Goal: Task Accomplishment & Management: Manage account settings

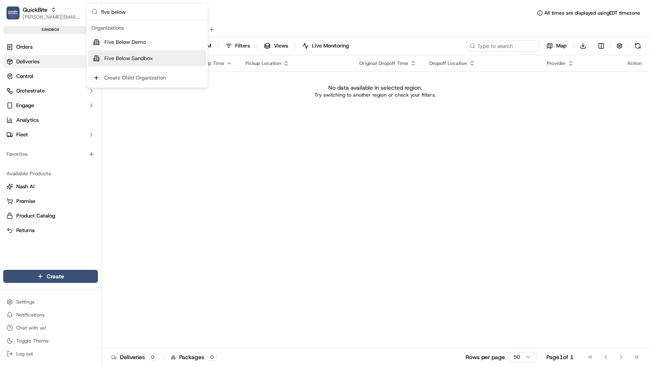
type input "five below"
click at [160, 62] on div "Five Below Sandbox" at bounding box center [147, 58] width 118 height 16
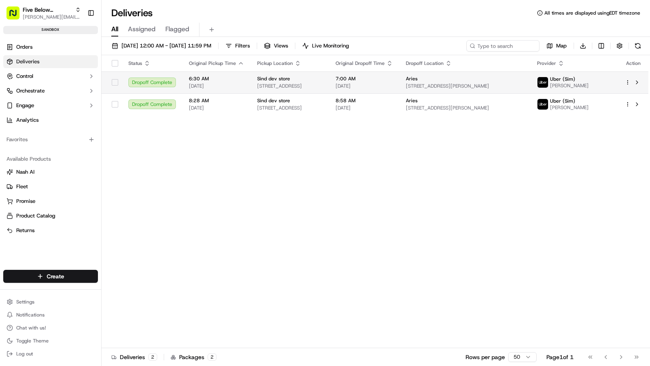
click at [322, 78] on div "Sind dev store" at bounding box center [289, 79] width 65 height 6
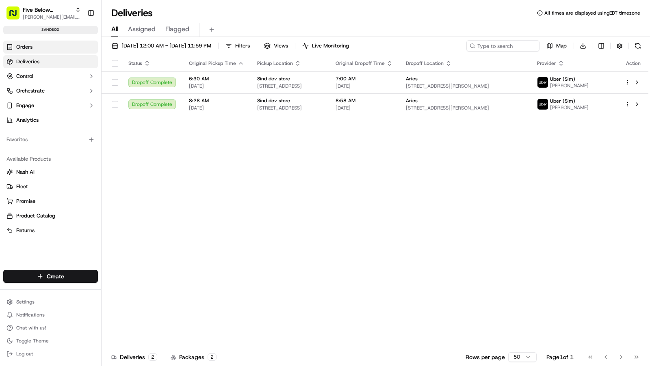
click at [48, 48] on link "Orders" at bounding box center [50, 47] width 95 height 13
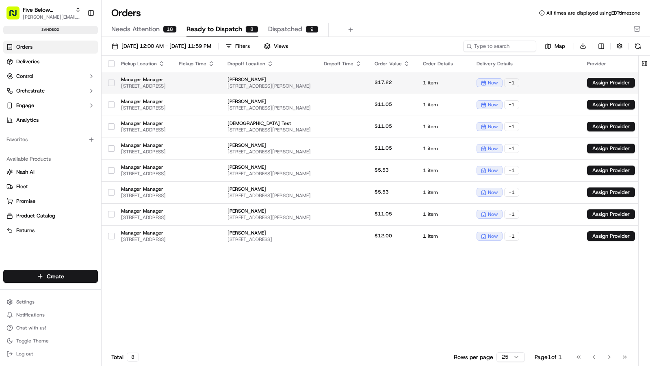
click at [311, 82] on span "[PERSON_NAME]" at bounding box center [268, 79] width 83 height 6
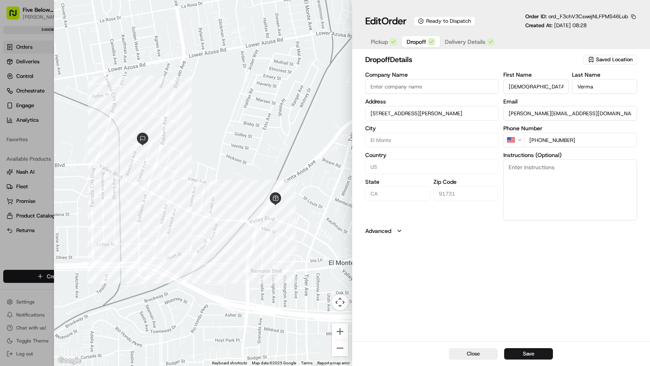
click at [411, 42] on span "Dropoff" at bounding box center [415, 42] width 19 height 8
click at [476, 41] on span "Delivery Details" at bounding box center [465, 42] width 41 height 8
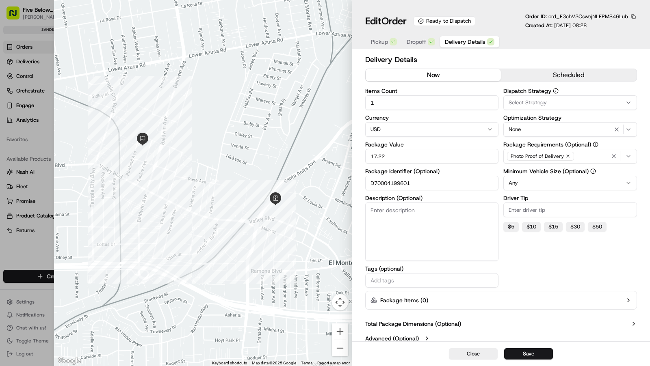
click at [37, 248] on div at bounding box center [325, 183] width 650 height 366
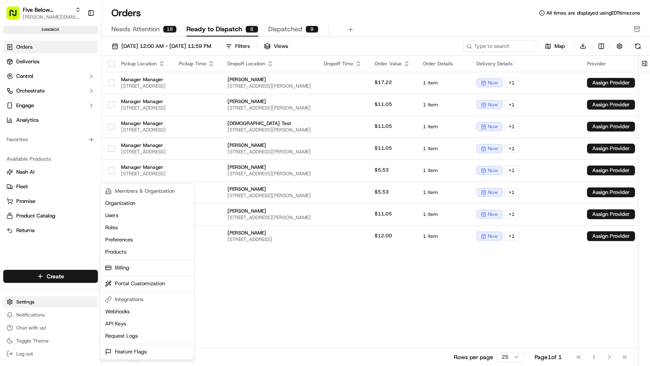
click at [27, 303] on html "Five Below Sandbox [PERSON_NAME][EMAIL_ADDRESS][DOMAIN_NAME] Toggle Sidebar san…" at bounding box center [325, 183] width 650 height 366
click at [44, 106] on html "Five Below Sandbox [PERSON_NAME][EMAIL_ADDRESS][DOMAIN_NAME] Toggle Sidebar san…" at bounding box center [325, 183] width 650 height 366
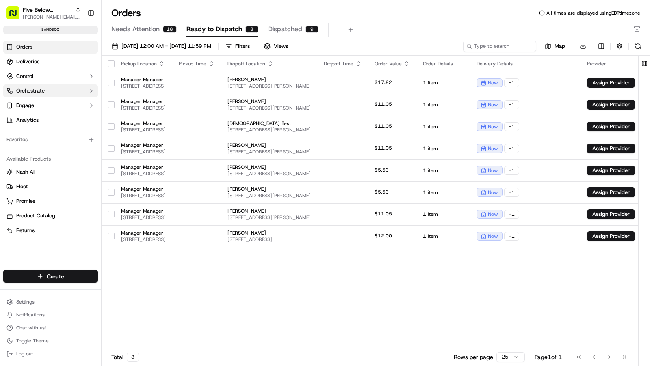
click at [46, 95] on button "Orchestrate" at bounding box center [50, 90] width 95 height 13
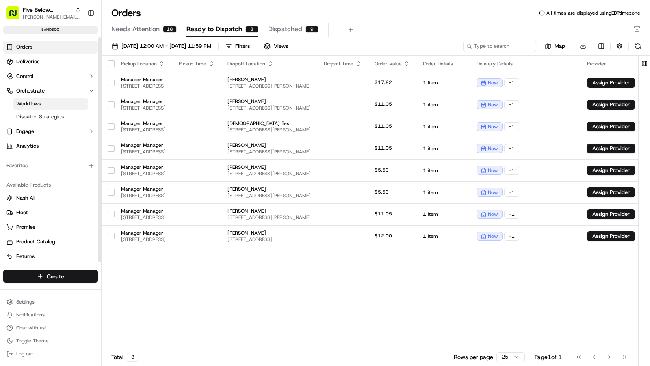
click at [45, 104] on link "Workflows" at bounding box center [50, 103] width 75 height 11
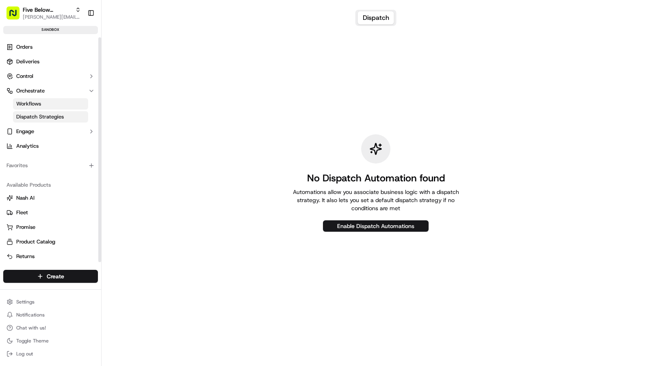
click at [47, 115] on span "Dispatch Strategies" at bounding box center [40, 116] width 48 height 7
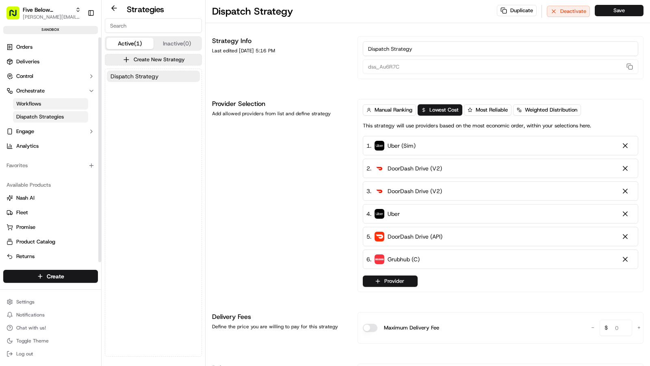
click at [51, 106] on link "Workflows" at bounding box center [50, 103] width 75 height 11
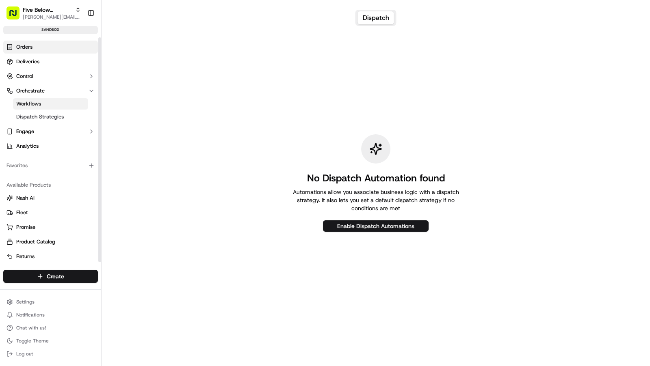
click at [48, 48] on link "Orders" at bounding box center [50, 47] width 95 height 13
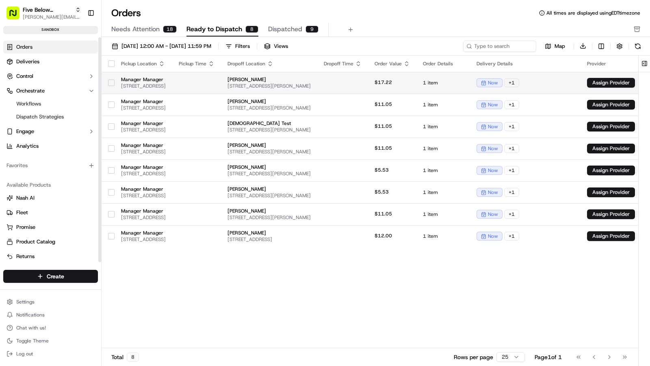
click at [221, 80] on td at bounding box center [196, 83] width 49 height 22
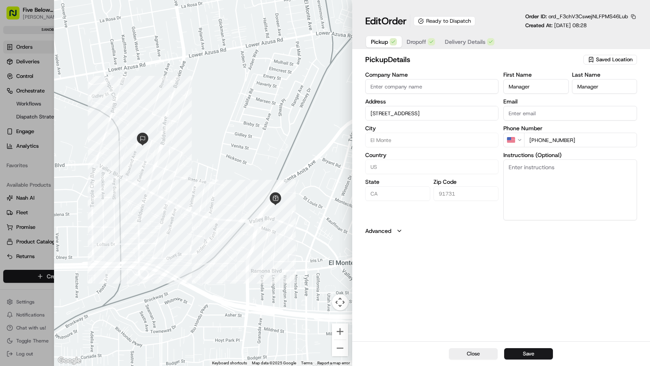
click at [417, 41] on span "Dropoff" at bounding box center [415, 42] width 19 height 8
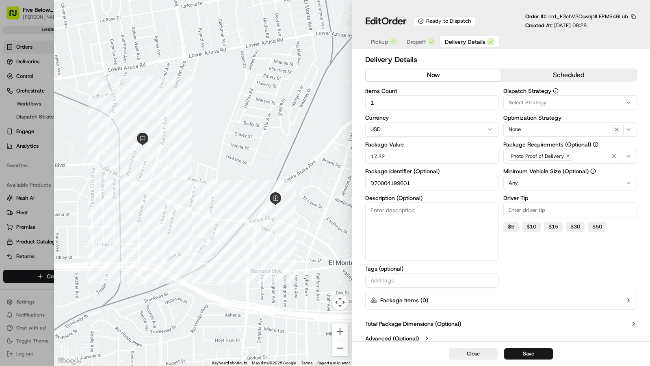
click at [454, 41] on span "Delivery Details" at bounding box center [465, 42] width 41 height 8
click at [471, 355] on button "Close" at bounding box center [473, 353] width 49 height 11
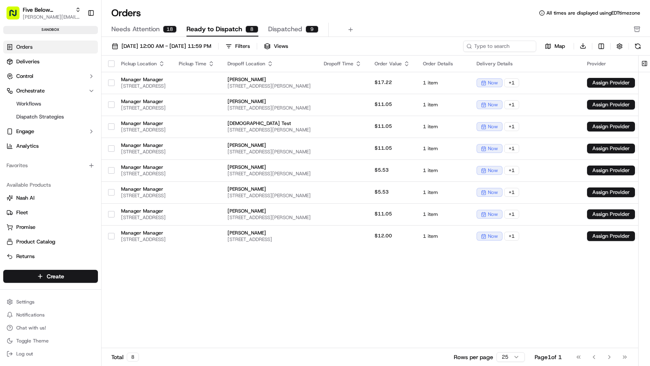
click at [164, 31] on div "18" at bounding box center [170, 29] width 14 height 7
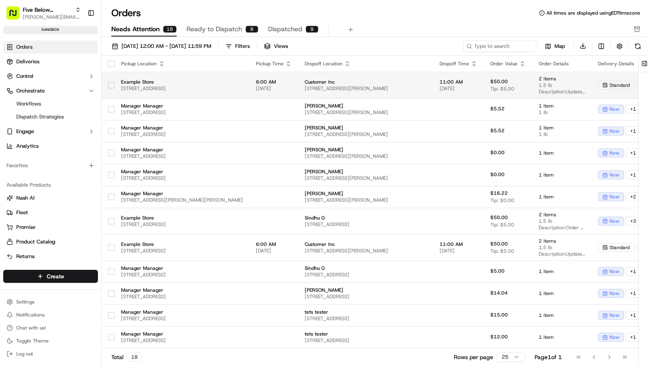
click at [184, 87] on span "[STREET_ADDRESS]" at bounding box center [182, 88] width 122 height 6
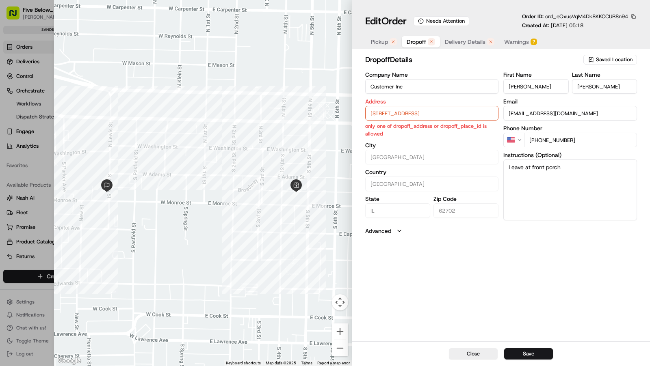
click at [417, 43] on span "Dropoff" at bounding box center [415, 42] width 19 height 8
click at [374, 42] on span "Pickup" at bounding box center [379, 42] width 17 height 8
click at [422, 38] on span "Dropoff" at bounding box center [415, 42] width 19 height 8
click at [465, 38] on span "Delivery Details" at bounding box center [465, 42] width 41 height 8
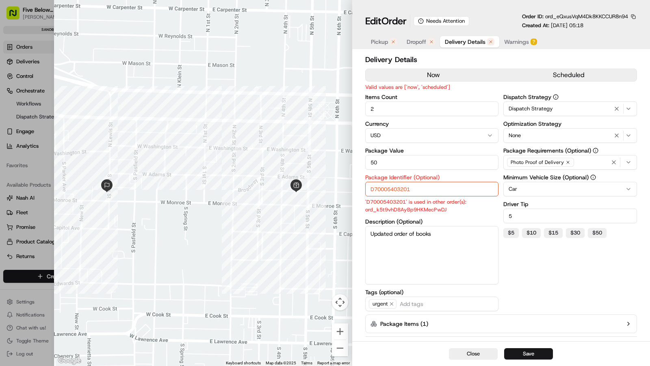
click at [506, 45] on span "Warnings" at bounding box center [516, 42] width 25 height 8
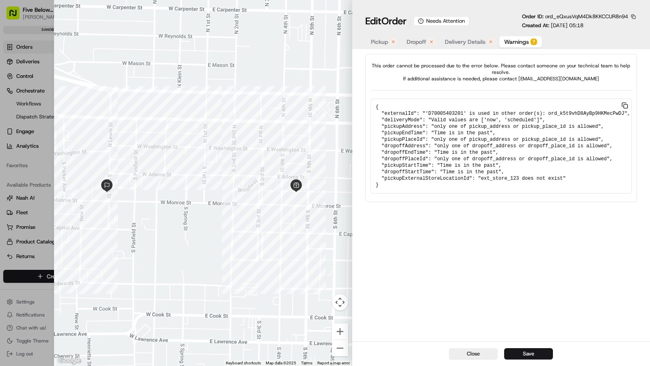
click at [397, 44] on button "Pickup" at bounding box center [384, 41] width 36 height 11
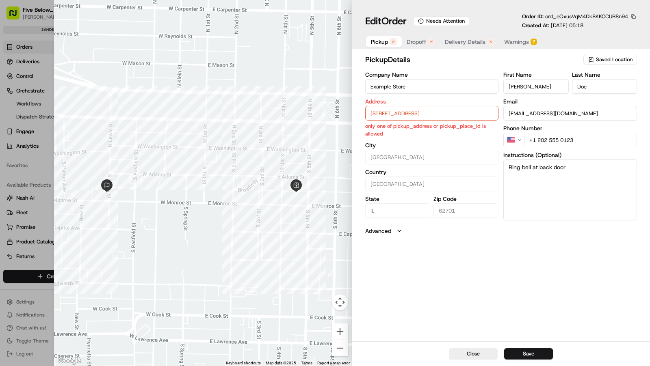
click at [417, 44] on span "Dropoff" at bounding box center [415, 42] width 19 height 8
click at [471, 356] on button "Close" at bounding box center [473, 353] width 49 height 11
type input "+1"
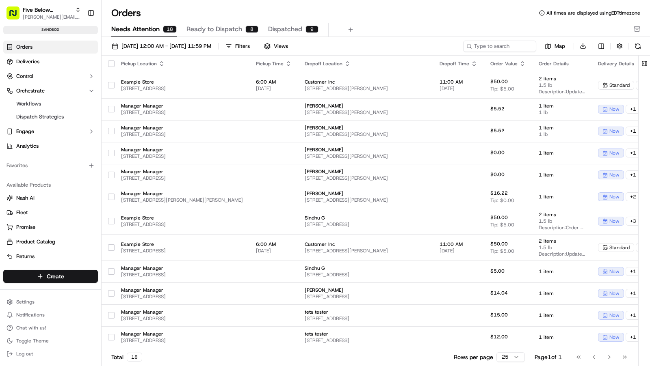
click at [206, 28] on span "Ready to Dispatch" at bounding box center [214, 29] width 56 height 10
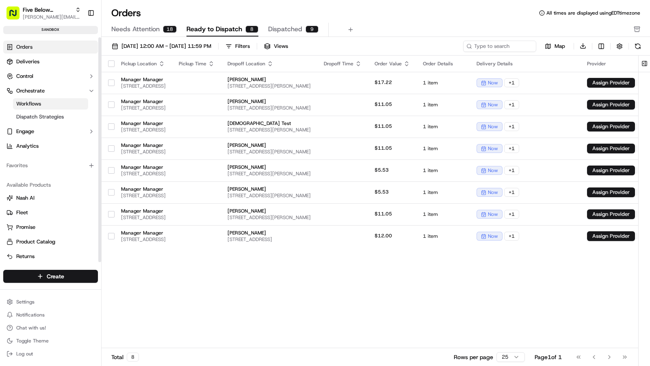
click at [54, 106] on link "Workflows" at bounding box center [50, 103] width 75 height 11
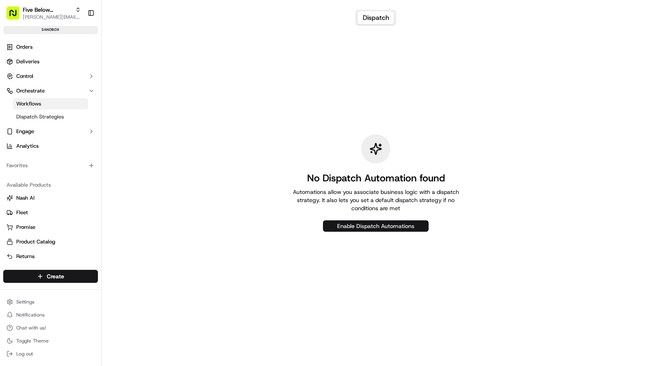
click at [349, 229] on button "Enable Dispatch Automations" at bounding box center [376, 226] width 106 height 11
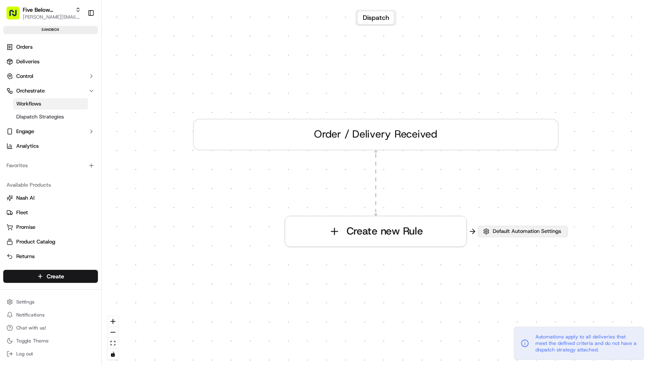
click at [520, 230] on span "Default Automation Settings" at bounding box center [526, 231] width 71 height 7
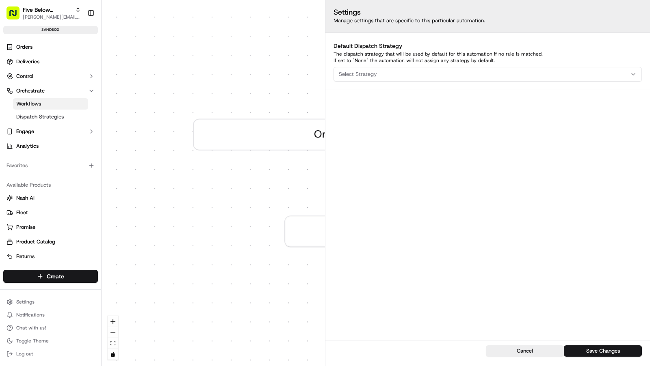
click at [374, 76] on span "Select Strategy" at bounding box center [358, 74] width 38 height 7
click at [381, 121] on span "Dispatch Strategy" at bounding box center [397, 118] width 100 height 7
click at [607, 361] on html "Five Below Sandbox [PERSON_NAME][EMAIL_ADDRESS][DOMAIN_NAME] Toggle Sidebar san…" at bounding box center [325, 183] width 650 height 366
click at [608, 349] on button "Save Changes" at bounding box center [603, 351] width 78 height 11
click at [604, 352] on button "Save Changes" at bounding box center [603, 351] width 78 height 11
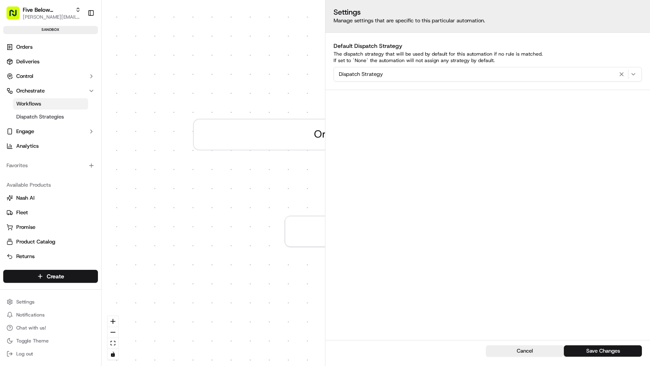
click at [634, 8] on h2 "Settings" at bounding box center [487, 12] width 308 height 8
click at [612, 29] on div "Settings Manage settings that are specific to this particular automation." at bounding box center [487, 16] width 324 height 33
click at [636, 14] on h2 "Settings" at bounding box center [487, 12] width 308 height 8
click at [631, 13] on h2 "Settings" at bounding box center [487, 12] width 308 height 8
drag, startPoint x: 631, startPoint y: 13, endPoint x: 307, endPoint y: 121, distance: 341.1
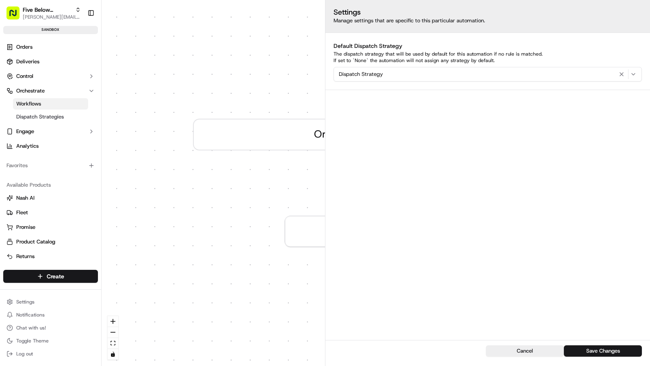
click at [612, 19] on div "Settings Manage settings that are specific to this particular automation." at bounding box center [487, 16] width 324 height 33
click at [248, 63] on div "0 Order / Delivery Received Create new Rule" at bounding box center [376, 183] width 548 height 366
click at [248, 64] on div "0 Order / Delivery Received Create new Rule" at bounding box center [376, 183] width 548 height 366
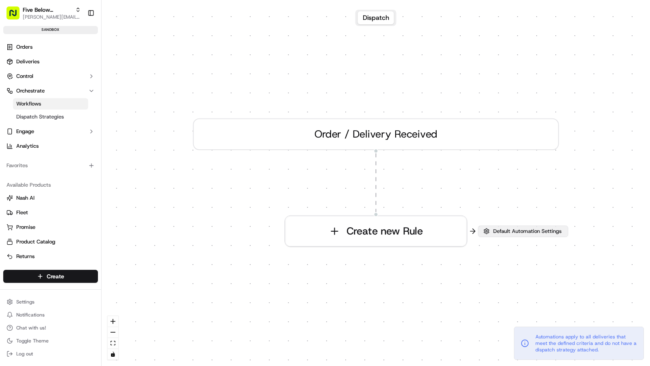
click at [525, 233] on span "Default Automation Settings" at bounding box center [526, 231] width 71 height 7
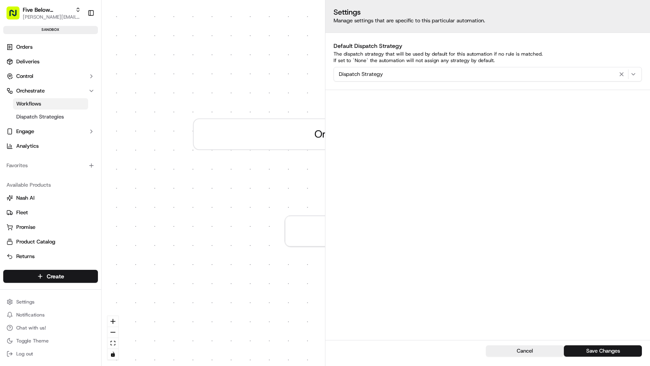
click at [176, 102] on div "0 Order / Delivery Received Create new Rule" at bounding box center [376, 183] width 548 height 366
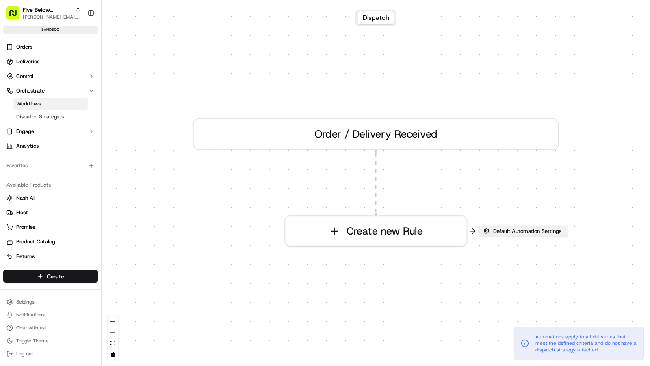
click at [524, 236] on button "Default Automation Settings" at bounding box center [523, 231] width 90 height 11
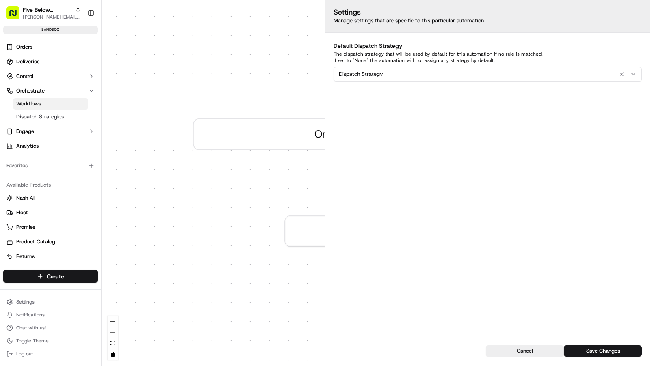
click at [523, 357] on div "Cancel Save Changes" at bounding box center [487, 353] width 324 height 26
click at [525, 352] on button "Cancel" at bounding box center [525, 351] width 78 height 11
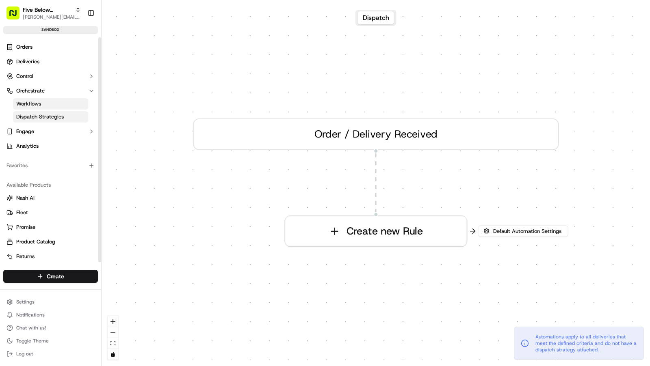
click at [63, 116] on link "Dispatch Strategies" at bounding box center [50, 116] width 75 height 11
